Goal: Task Accomplishment & Management: Manage account settings

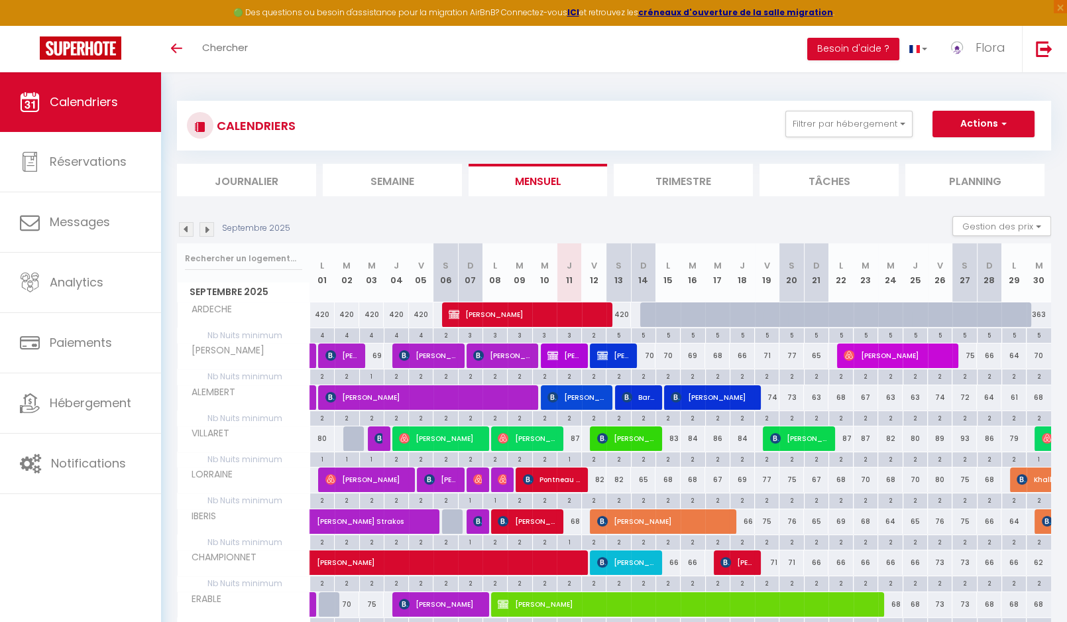
click at [559, 351] on span "[PERSON_NAME]" at bounding box center [563, 355] width 32 height 25
select select "OK"
select select "0"
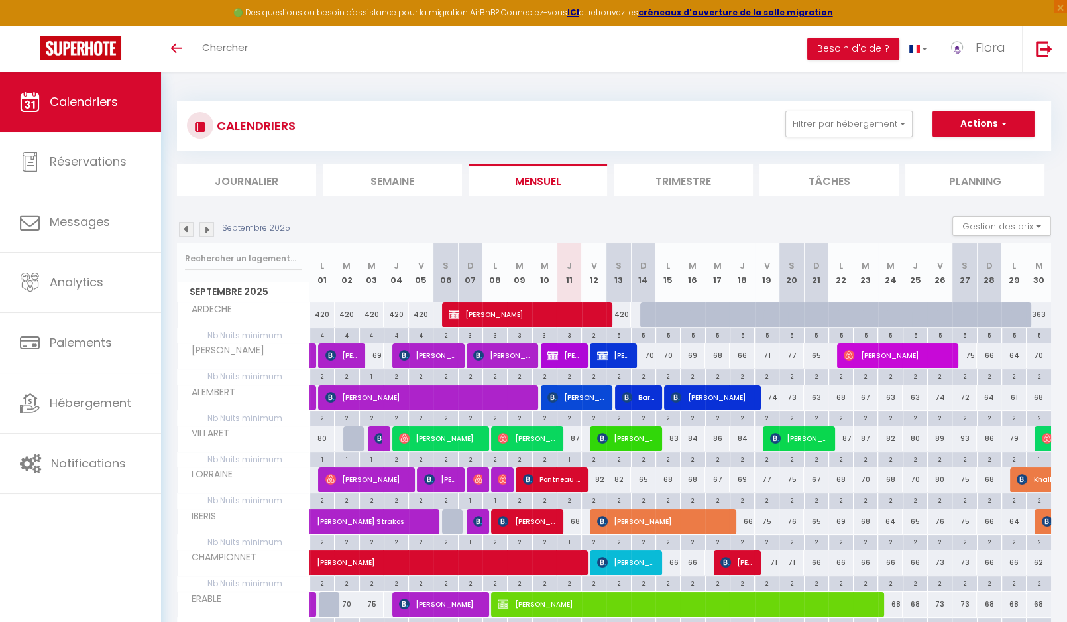
select select "1"
select select
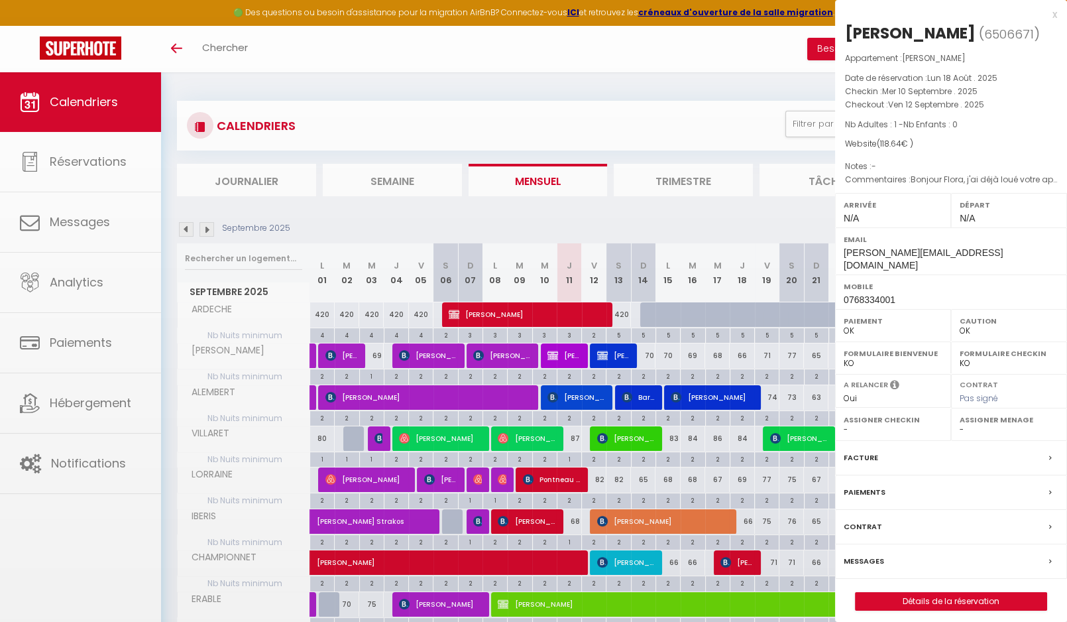
select select "33852"
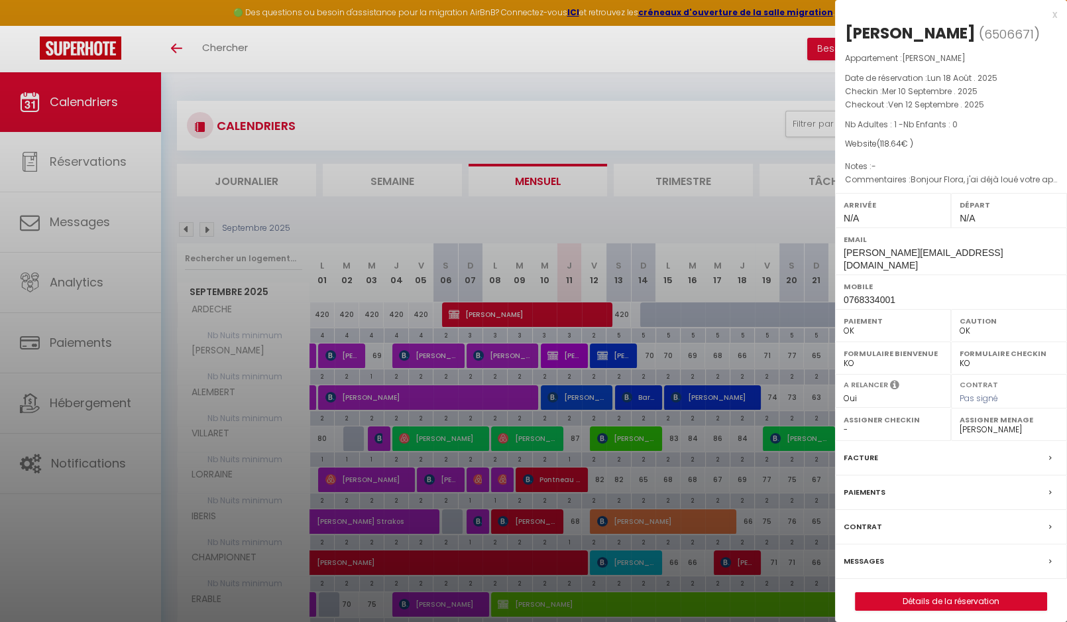
click at [869, 451] on label "Facture" at bounding box center [861, 458] width 34 height 14
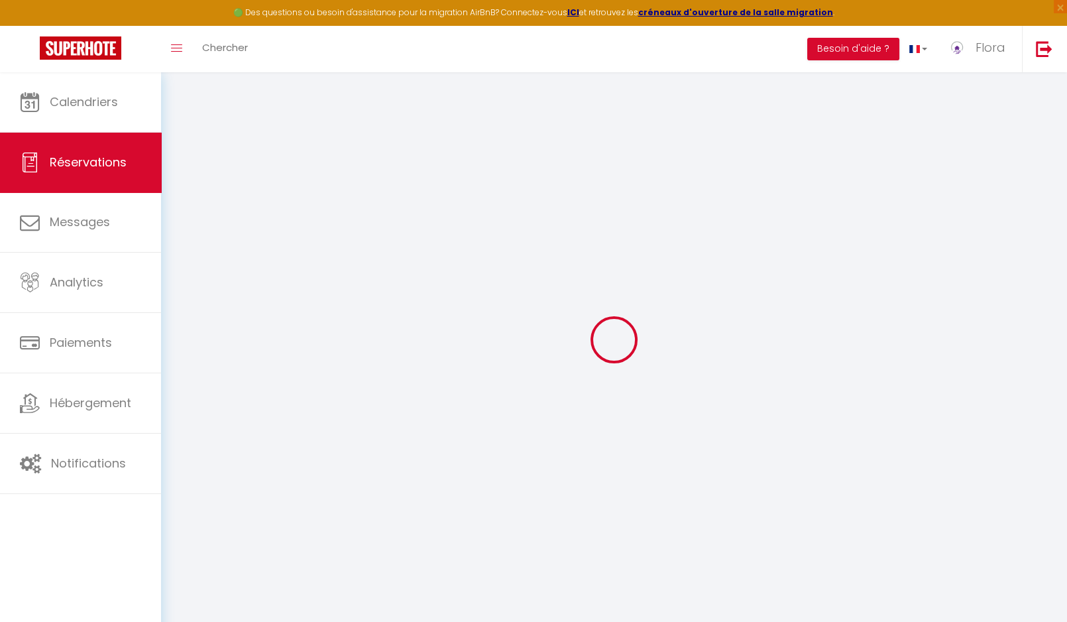
select select "taxes"
select select
checkbox input "false"
select select
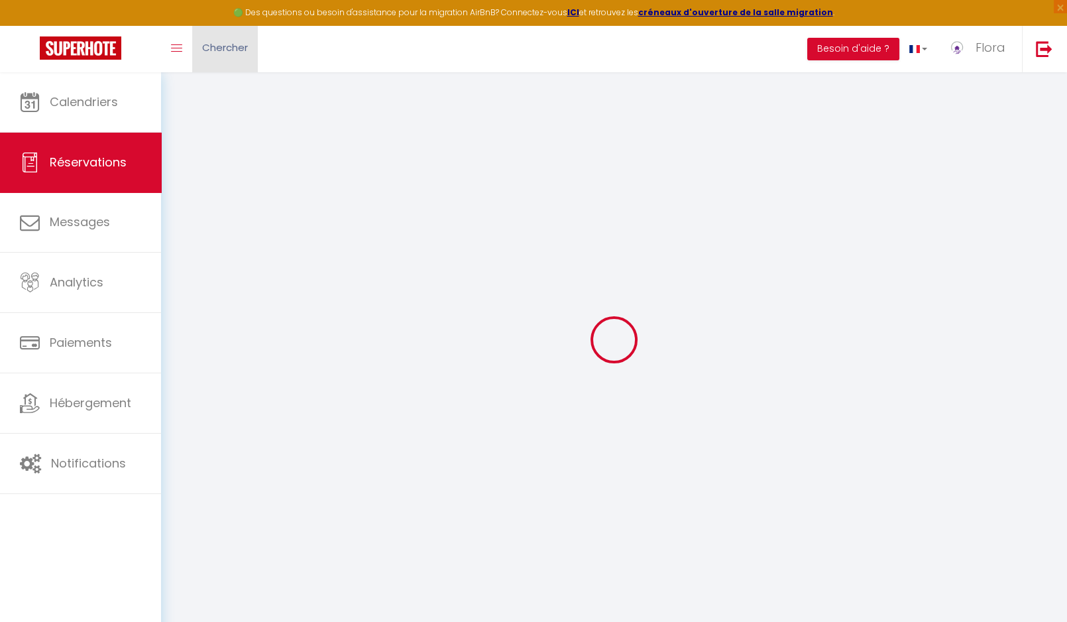
select select
checkbox input "false"
type textarea "Bonjour Flora, j'ai déjà loué votre appartement par le biais de [PERSON_NAME] e…"
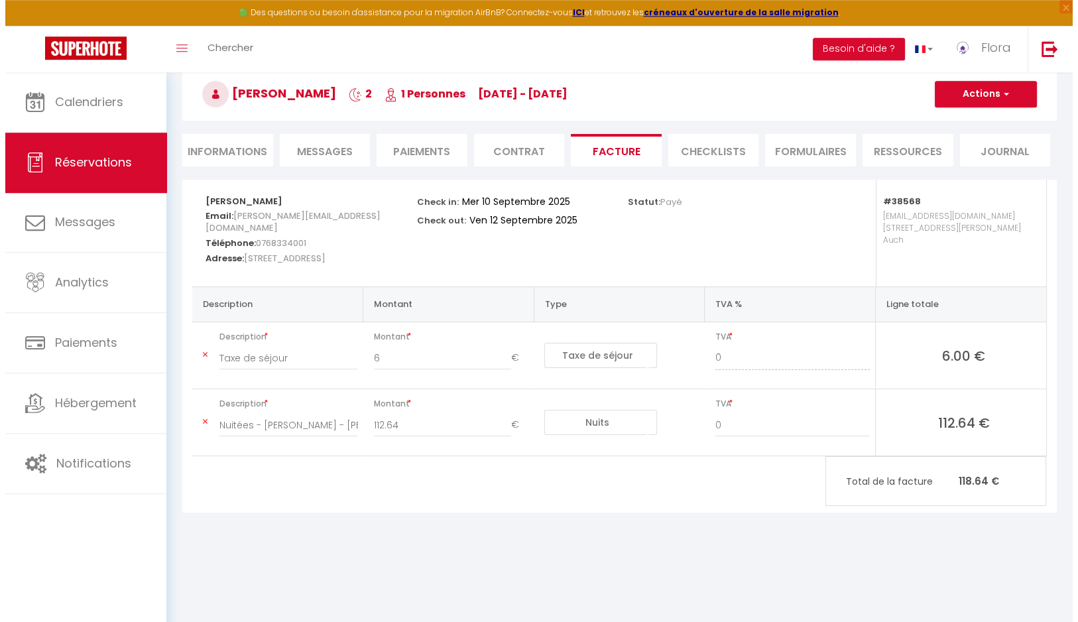
scroll to position [61, 0]
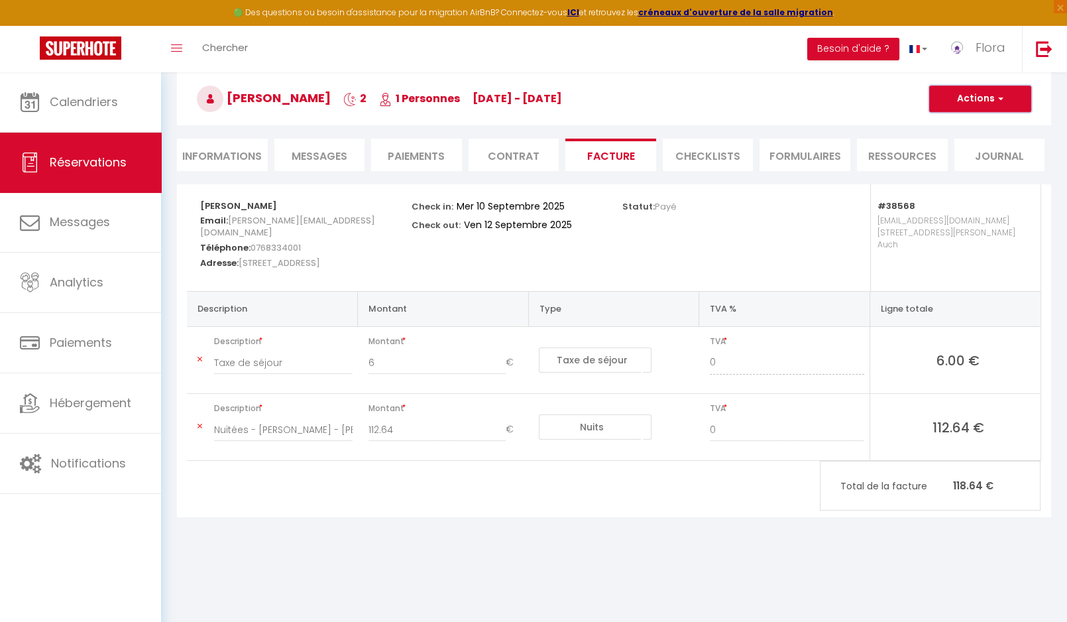
click at [958, 97] on button "Actions" at bounding box center [980, 99] width 102 height 27
click at [950, 145] on link "Aperçu et éditer" at bounding box center [970, 145] width 111 height 17
click at [972, 109] on button "Actions" at bounding box center [980, 99] width 102 height 27
click at [970, 167] on link "Envoyer la facture" at bounding box center [970, 162] width 111 height 17
type input "[PERSON_NAME][EMAIL_ADDRESS][DOMAIN_NAME]"
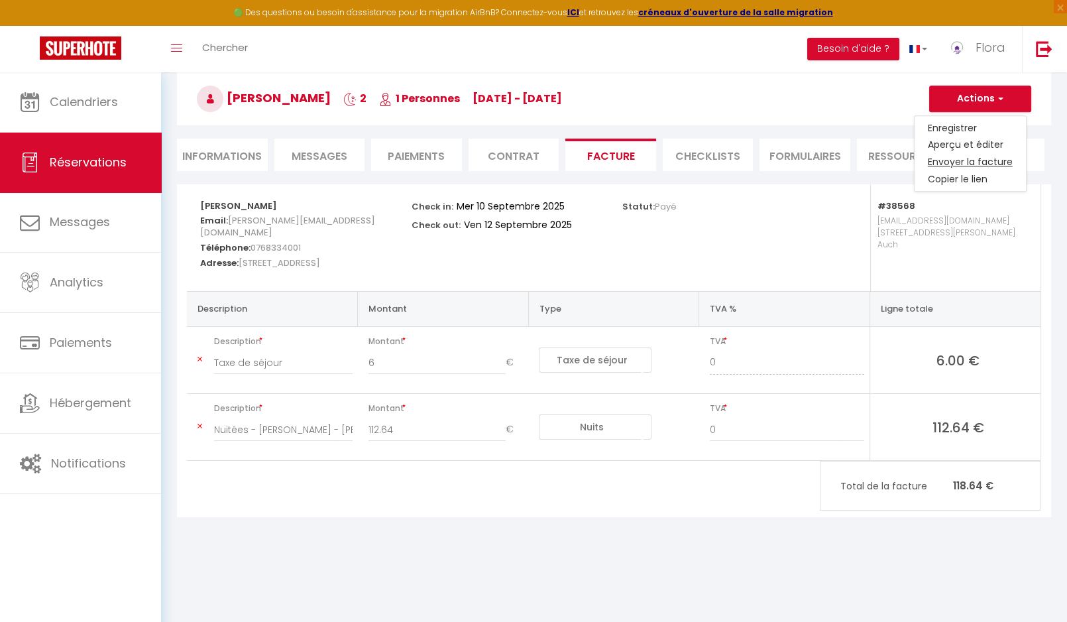
select select "fr"
type input "Votre facture 6506671 - [PERSON_NAME]"
type textarea "Bonjour, Voici le lien pour télécharger votre facture : [URL][DOMAIN_NAME] Déta…"
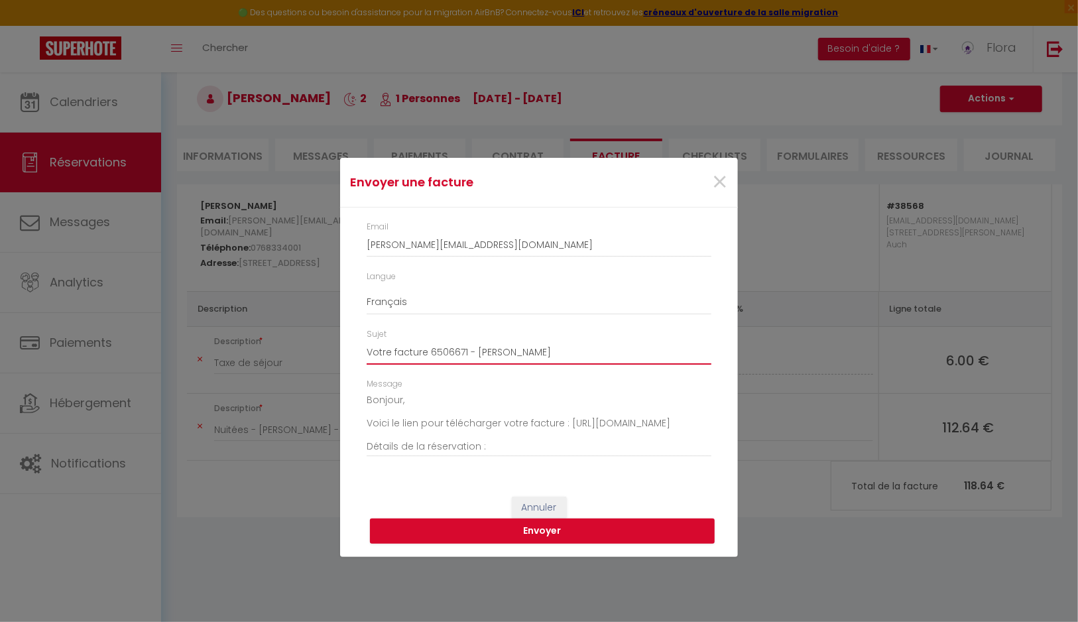
drag, startPoint x: 478, startPoint y: 354, endPoint x: 431, endPoint y: 358, distance: 47.2
click at [431, 358] on input "Votre facture 6506671 - [PERSON_NAME]" at bounding box center [539, 353] width 345 height 24
type input "Votre facture [PERSON_NAME]"
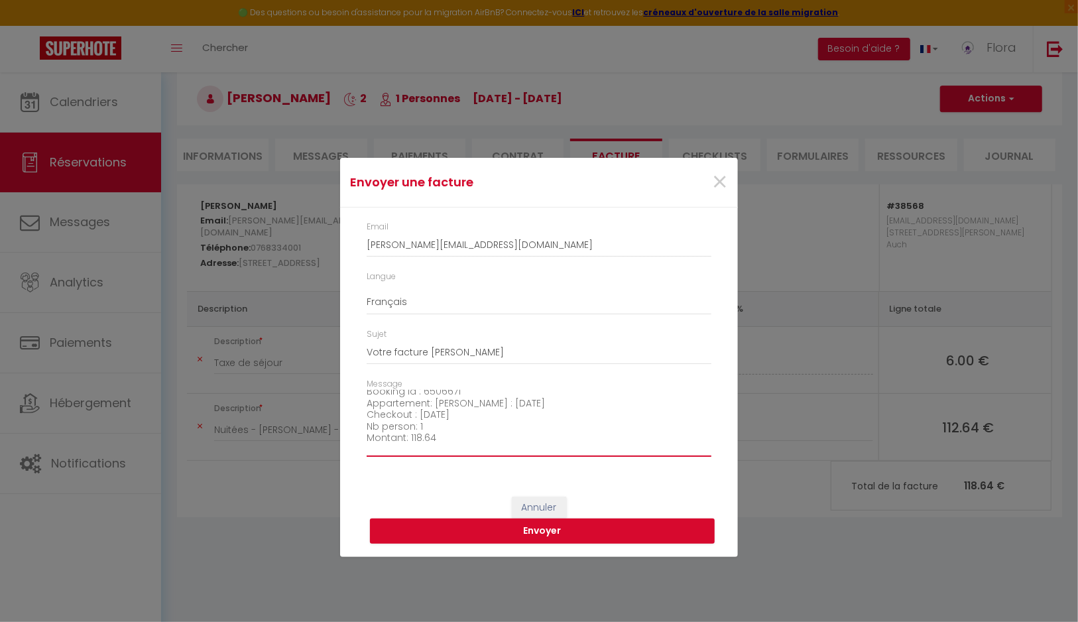
drag, startPoint x: 367, startPoint y: 406, endPoint x: 478, endPoint y: 445, distance: 117.2
click at [478, 445] on textarea "Bonjour, Voici le lien pour télécharger votre facture : [URL][DOMAIN_NAME] Déta…" at bounding box center [539, 423] width 345 height 67
drag, startPoint x: 366, startPoint y: 416, endPoint x: 437, endPoint y: 412, distance: 71.0
click at [431, 414] on div "Message Bonjour, Voici le lien pour télécharger votre facture : [URL][DOMAIN_NA…" at bounding box center [539, 424] width 362 height 92
drag, startPoint x: 439, startPoint y: 412, endPoint x: 361, endPoint y: 420, distance: 77.9
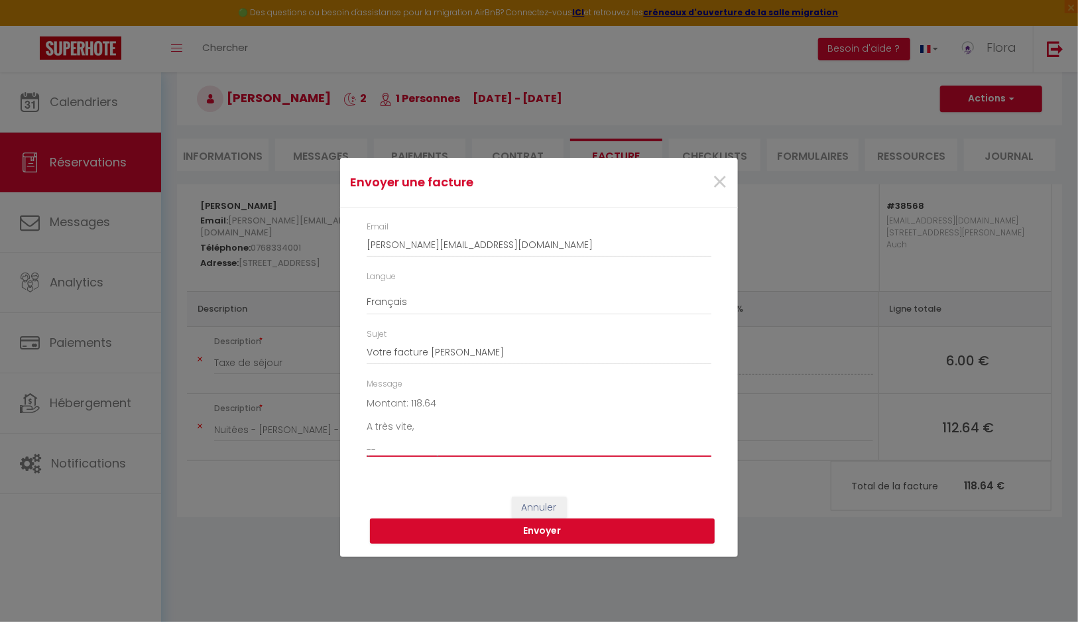
click at [367, 420] on textarea "Bonjour, Voici le lien pour télécharger votre facture : [URL][DOMAIN_NAME] Déta…" at bounding box center [539, 423] width 345 height 67
drag, startPoint x: 367, startPoint y: 435, endPoint x: 455, endPoint y: 451, distance: 89.6
click at [455, 451] on textarea "Bonjour, Voici le lien pour télécharger votre facture : [URL][DOMAIN_NAME] Déta…" at bounding box center [539, 423] width 345 height 67
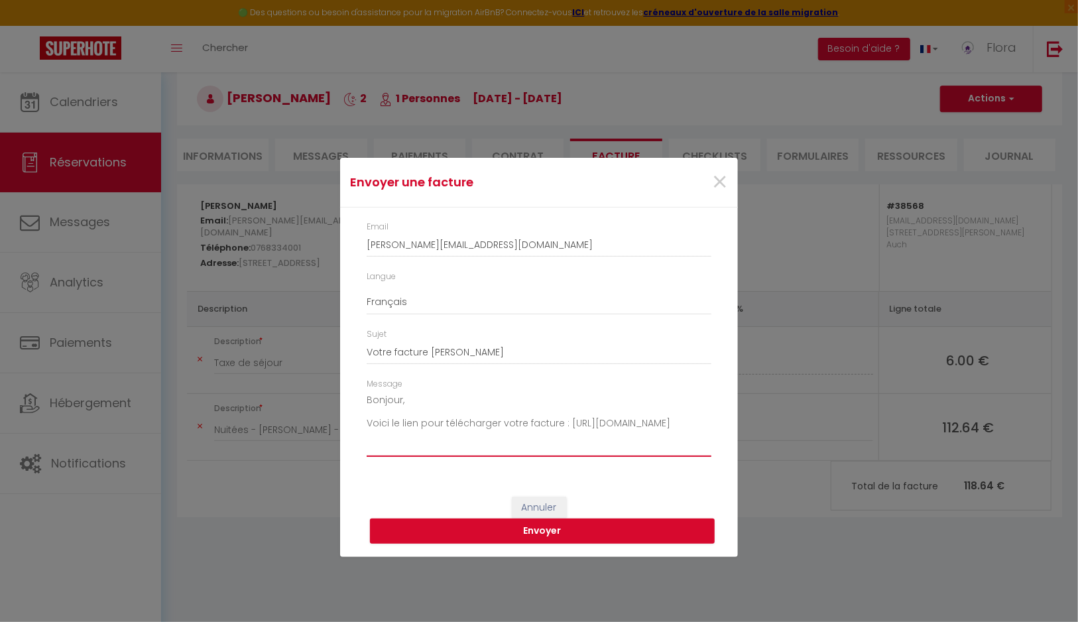
type textarea "Bonjour, Voici le lien pour télécharger votre facture : [URL][DOMAIN_NAME]"
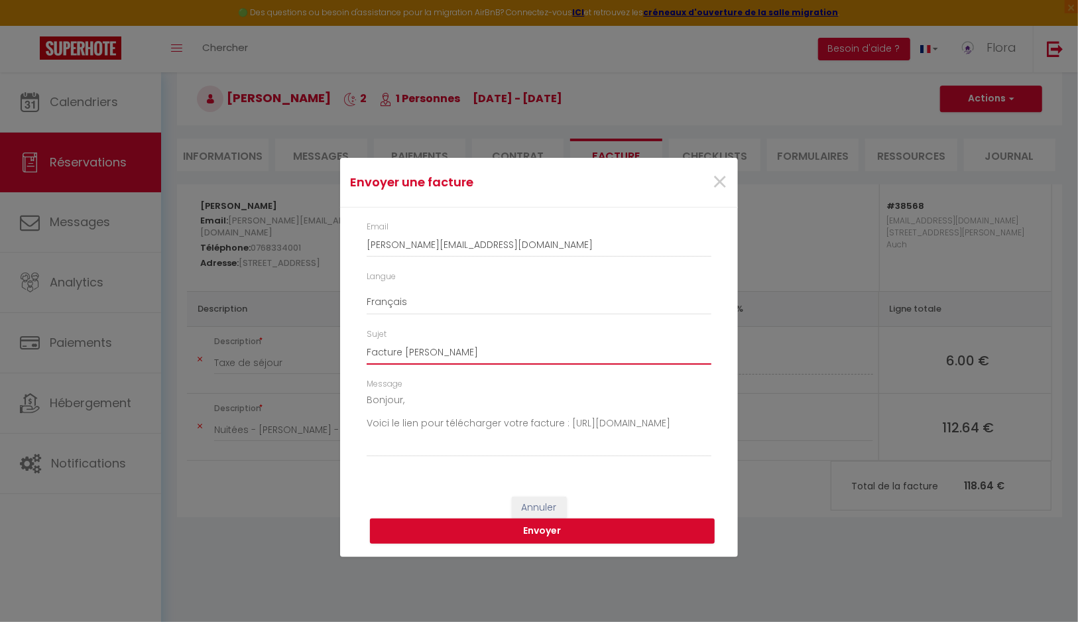
type input "Facture [PERSON_NAME]"
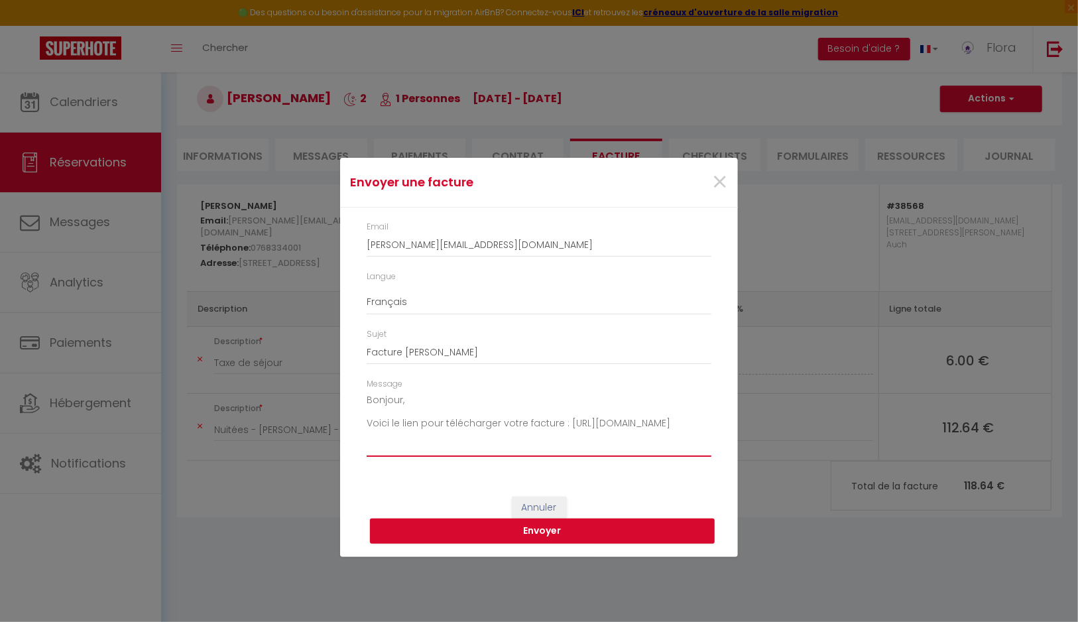
click at [396, 447] on textarea "Bonjour, Voici le lien pour télécharger votre facture : [URL][DOMAIN_NAME]" at bounding box center [539, 423] width 345 height 67
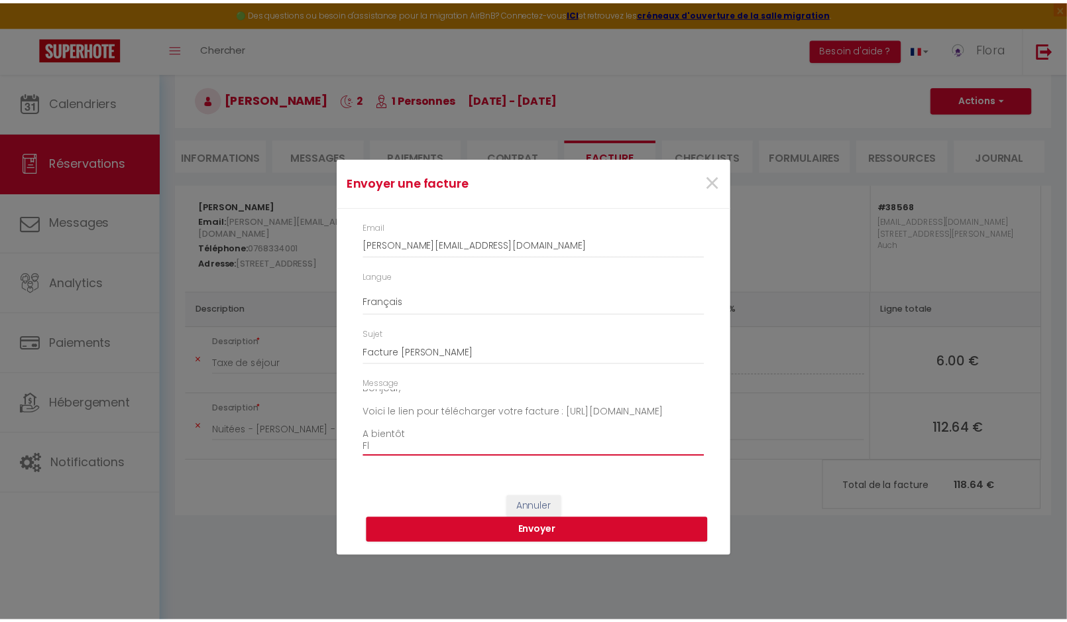
scroll to position [20, 0]
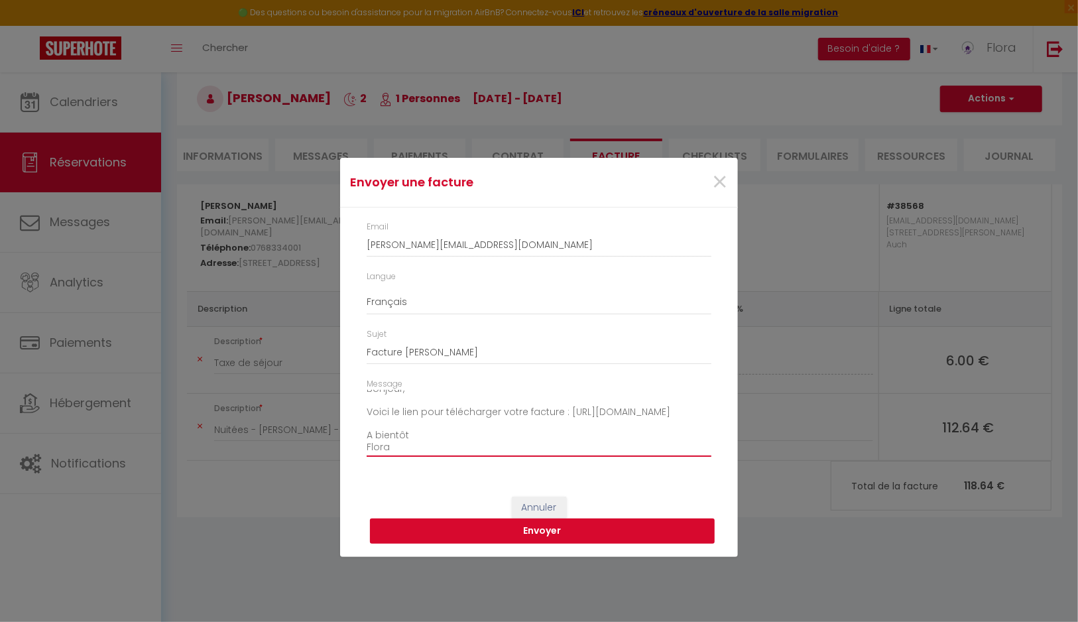
type textarea "Bonjour, Voici le lien pour télécharger votre facture : [URL][DOMAIN_NAME] A bi…"
click at [552, 535] on button "Envoyer" at bounding box center [542, 530] width 345 height 25
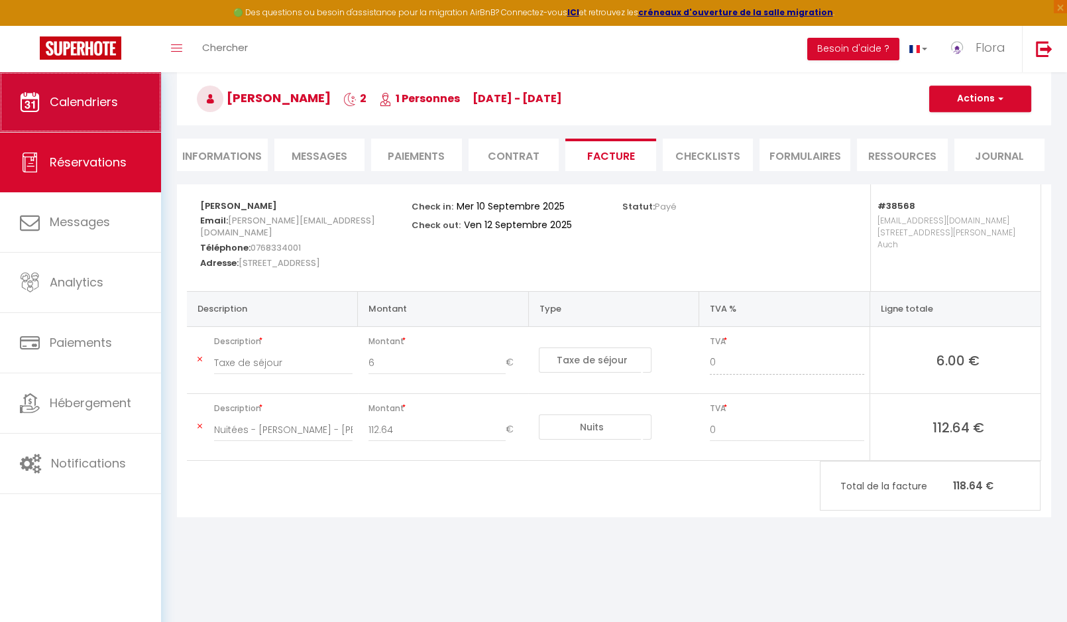
click at [92, 107] on span "Calendriers" at bounding box center [84, 101] width 68 height 17
